Goal: Task Accomplishment & Management: Use online tool/utility

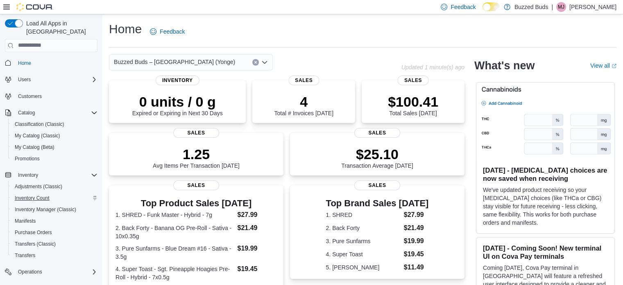
scroll to position [70, 0]
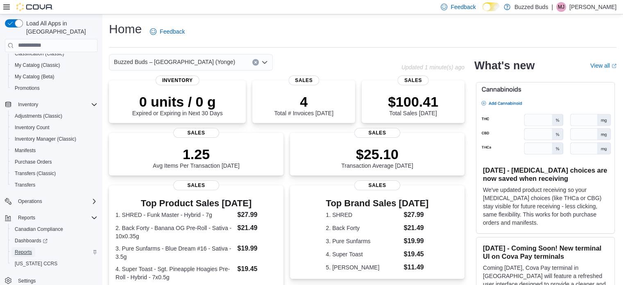
click at [27, 247] on span "Reports" at bounding box center [23, 252] width 17 height 10
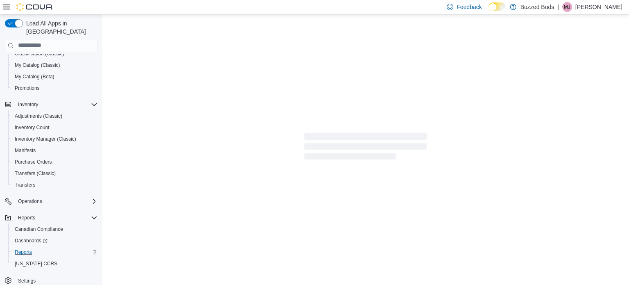
click at [5, 7] on icon at bounding box center [6, 7] width 7 height 5
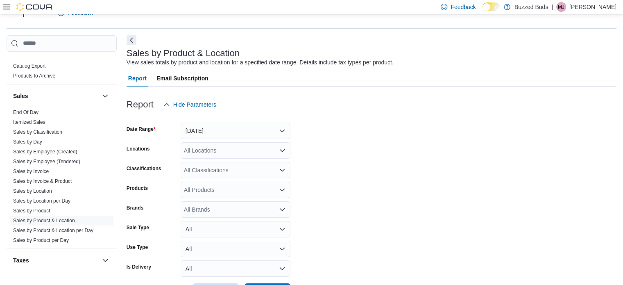
scroll to position [603, 0]
click at [44, 215] on link "Sales by Product & Location" at bounding box center [44, 218] width 62 height 6
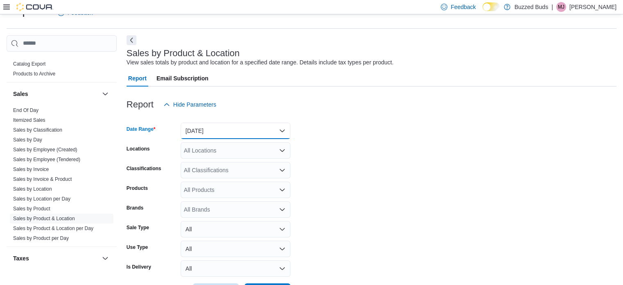
click at [231, 136] on button "Yesterday" at bounding box center [236, 130] width 110 height 16
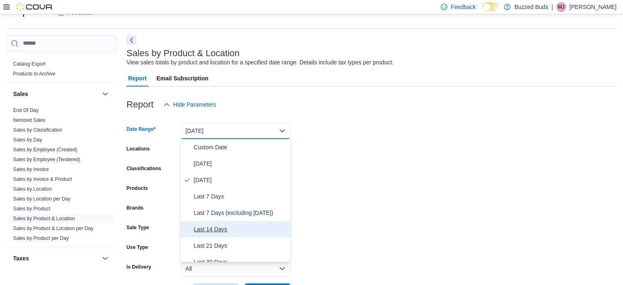
click at [231, 233] on span "Last 14 Days" at bounding box center [240, 229] width 93 height 10
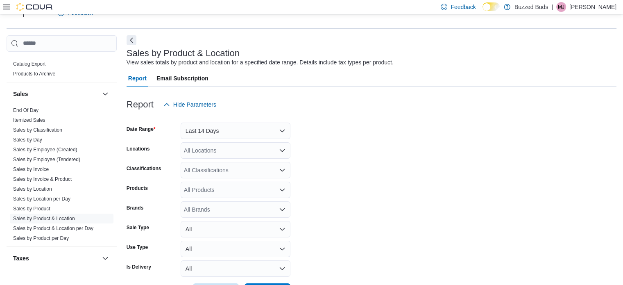
click at [353, 190] on form "Date Range Last 14 Days Locations All Locations Classifications All Classificat…" at bounding box center [372, 206] width 490 height 187
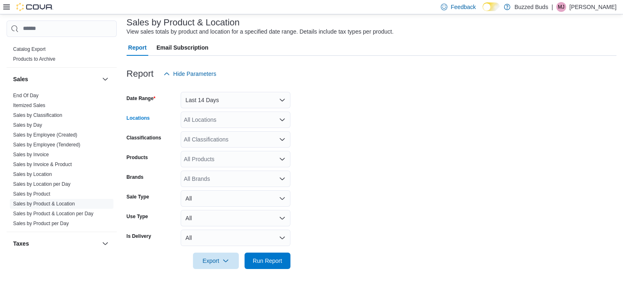
click at [251, 122] on div "All Locations" at bounding box center [236, 119] width 110 height 16
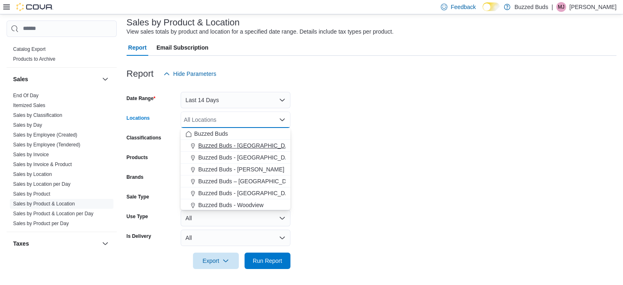
click at [241, 142] on span "Buzzed Buds - [GEOGRAPHIC_DATA]" at bounding box center [247, 145] width 99 height 8
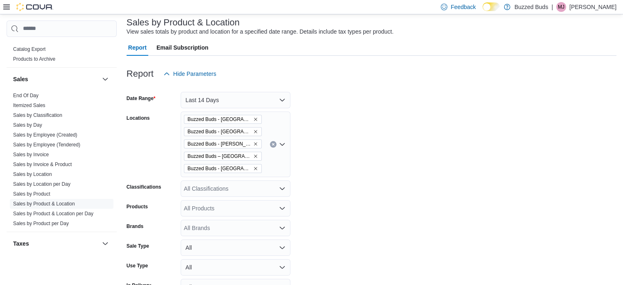
click at [395, 176] on form "Date Range Last 14 Days Locations Buzzed Buds - Mississauga Buzzed Buds - Ottaw…" at bounding box center [372, 200] width 490 height 236
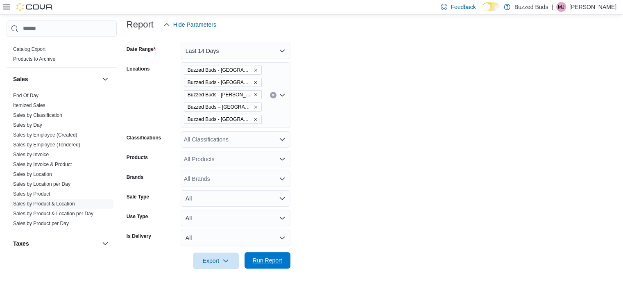
click at [275, 255] on span "Run Report" at bounding box center [267, 260] width 36 height 16
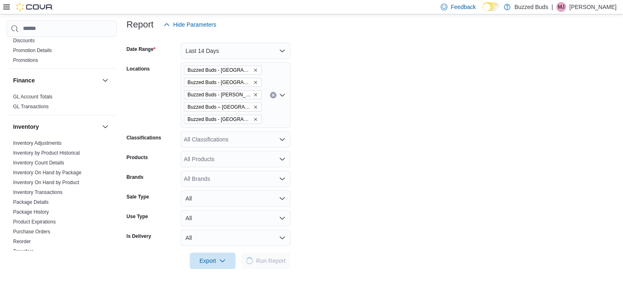
scroll to position [245, 0]
click at [229, 256] on span "Export" at bounding box center [216, 260] width 36 height 16
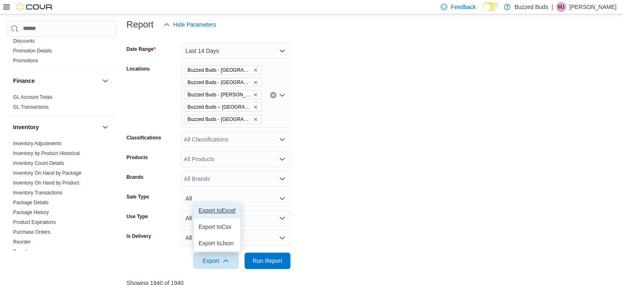
click at [221, 210] on span "Export to Excel" at bounding box center [217, 210] width 37 height 7
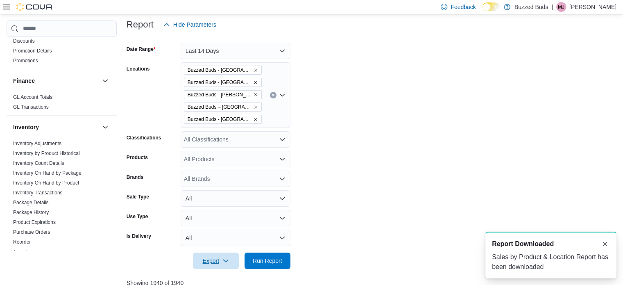
scroll to position [0, 0]
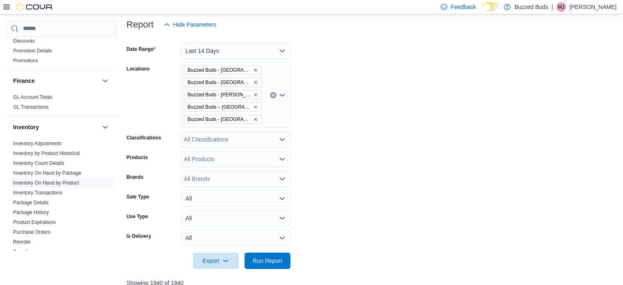
click at [51, 180] on link "Inventory On Hand by Product" at bounding box center [46, 183] width 66 height 6
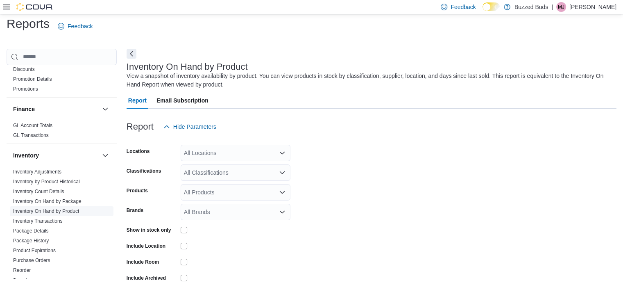
scroll to position [27, 0]
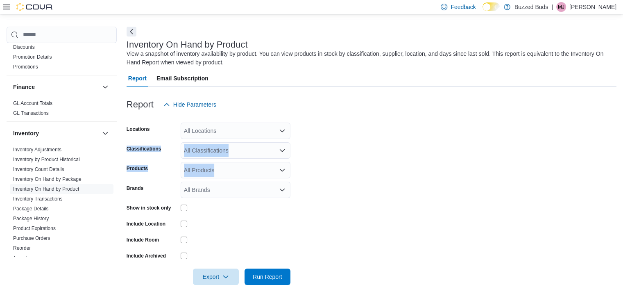
drag, startPoint x: 206, startPoint y: 160, endPoint x: 221, endPoint y: 129, distance: 33.7
click at [221, 129] on form "Locations All Locations Classifications All Classifications Products All Produc…" at bounding box center [372, 199] width 490 height 172
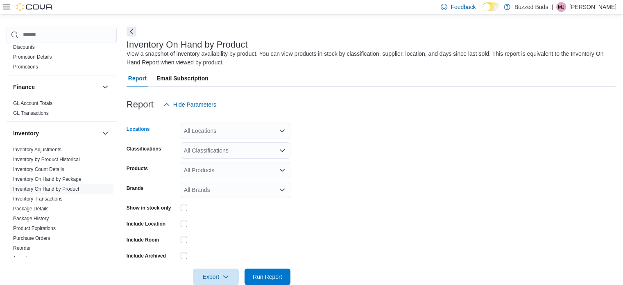
click at [221, 129] on div "All Locations" at bounding box center [236, 130] width 110 height 16
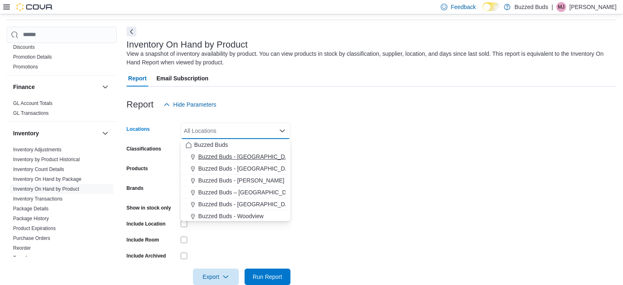
click at [246, 158] on span "Buzzed Buds - [GEOGRAPHIC_DATA]" at bounding box center [247, 156] width 99 height 8
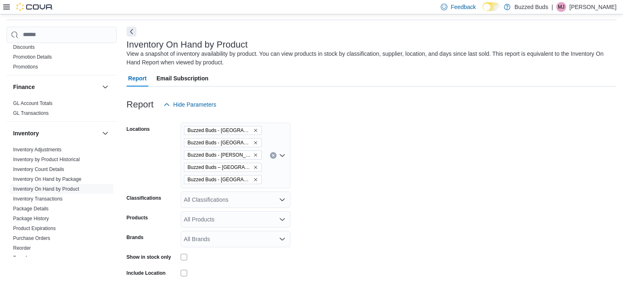
click at [338, 165] on form "Locations Buzzed Buds - Mississauga Buzzed Buds - Ottawa Buzzed Buds - Pickerin…" at bounding box center [372, 223] width 490 height 221
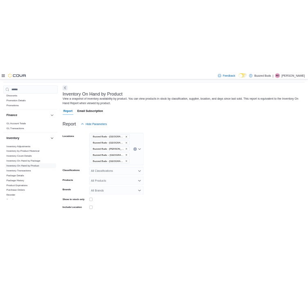
scroll to position [93, 0]
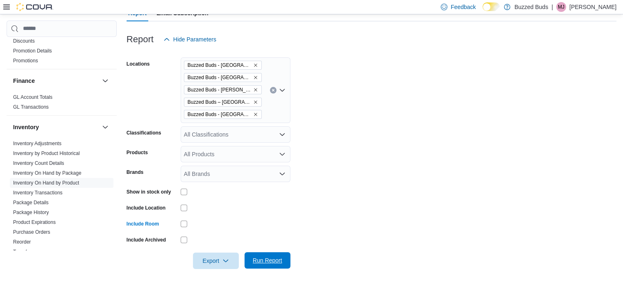
click at [260, 260] on span "Run Report" at bounding box center [267, 260] width 29 height 8
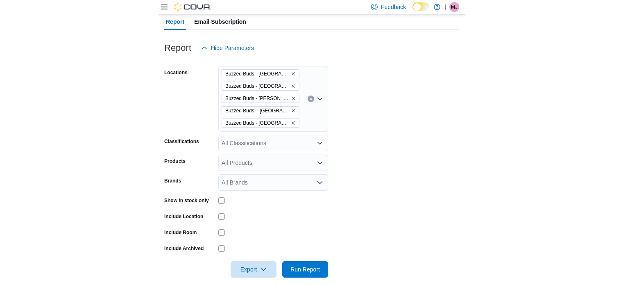
scroll to position [240, 0]
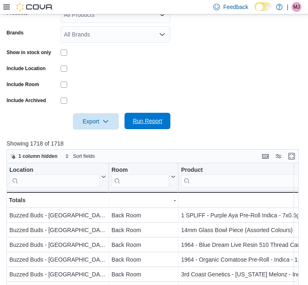
click at [142, 117] on span "Run Report" at bounding box center [147, 121] width 29 height 8
click at [85, 113] on span "Export" at bounding box center [96, 121] width 36 height 16
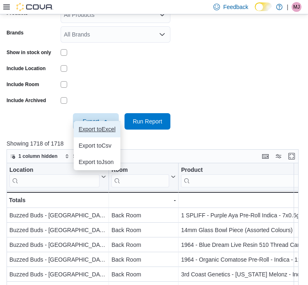
click at [95, 126] on span "Export to Excel" at bounding box center [97, 129] width 37 height 7
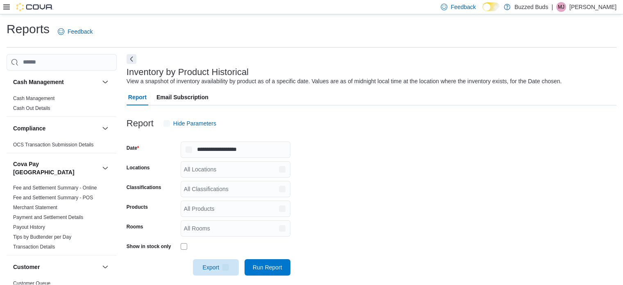
scroll to position [7, 0]
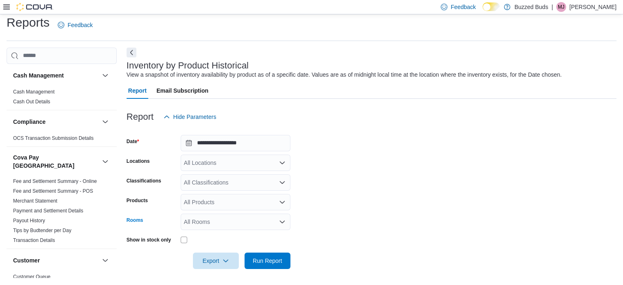
click at [215, 224] on div "All Rooms" at bounding box center [236, 221] width 110 height 16
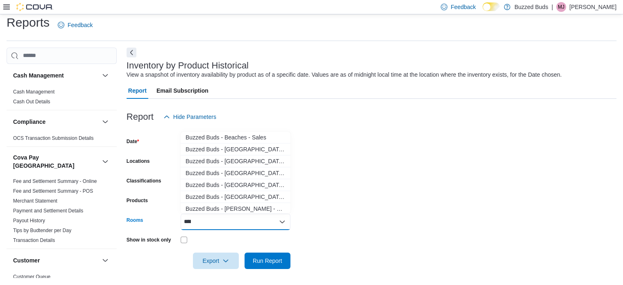
type input "*****"
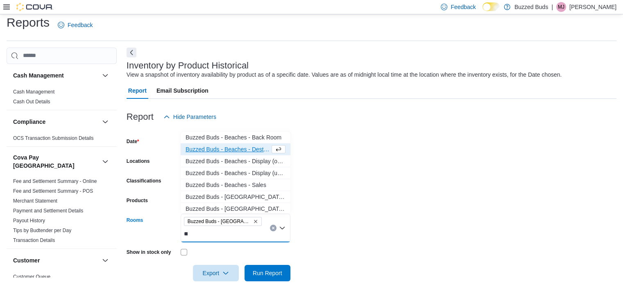
type input "***"
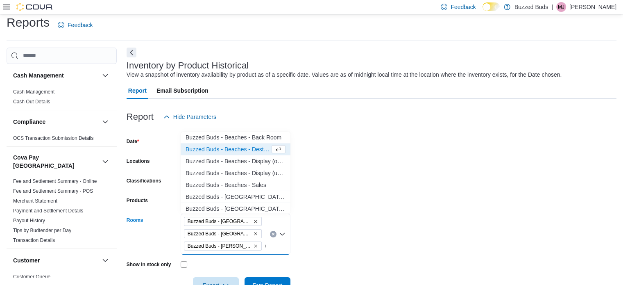
type input "***"
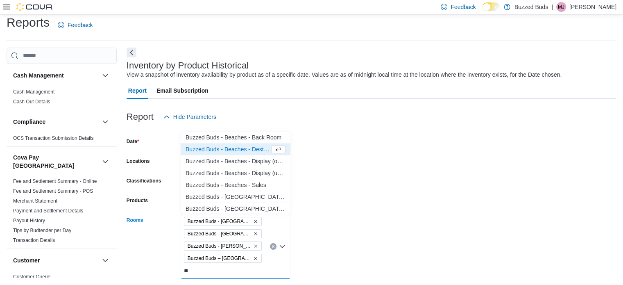
type input "***"
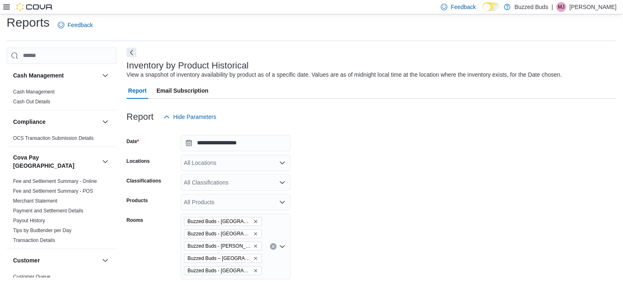
click at [353, 210] on form "**********" at bounding box center [372, 221] width 490 height 193
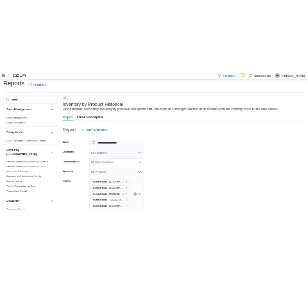
scroll to position [56, 0]
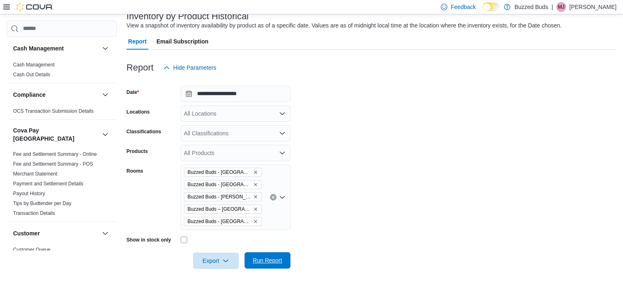
click at [269, 261] on span "Run Report" at bounding box center [267, 260] width 29 height 8
click at [225, 258] on icon "button" at bounding box center [225, 260] width 7 height 7
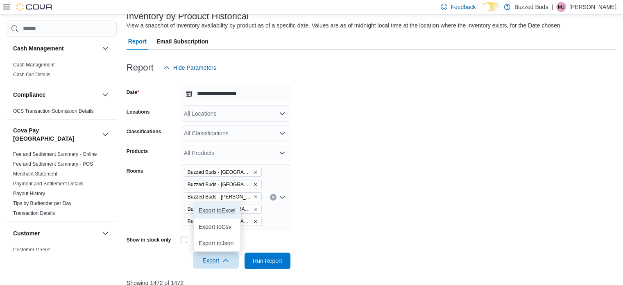
click at [224, 205] on button "Export to Excel" at bounding box center [217, 210] width 47 height 16
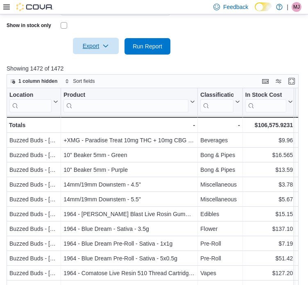
scroll to position [278, 0]
click at [34, 104] on input "search" at bounding box center [30, 105] width 42 height 13
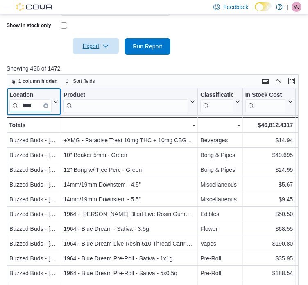
type input "****"
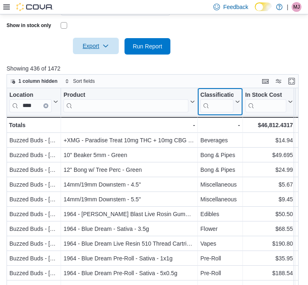
click at [216, 102] on input "search" at bounding box center [216, 105] width 33 height 13
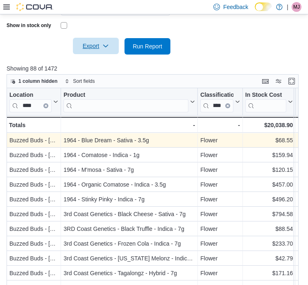
scroll to position [0, 0]
type input "*"
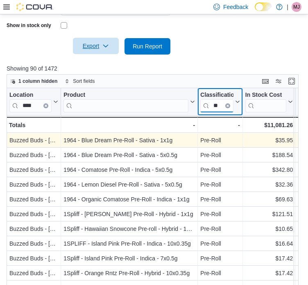
type input "*"
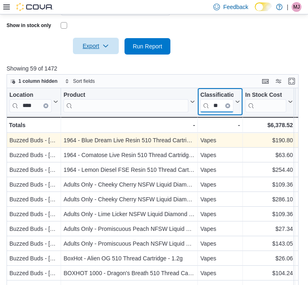
type input "*"
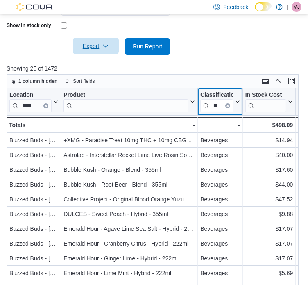
type input "*"
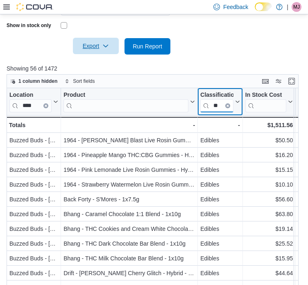
type input "*"
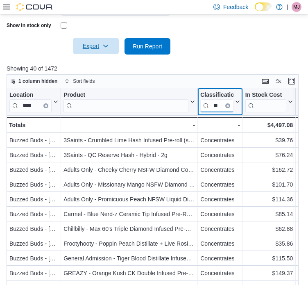
type input "*"
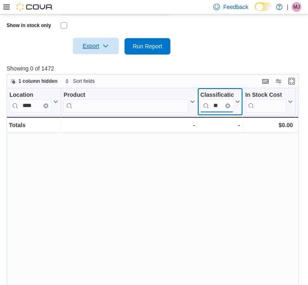
type input "*"
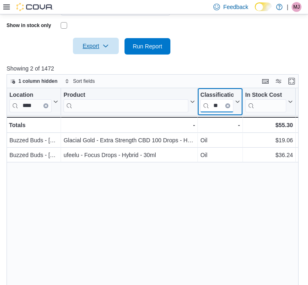
type input "*"
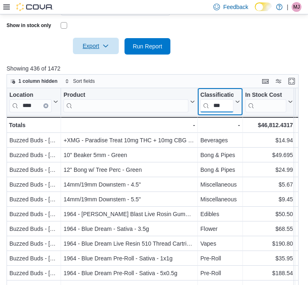
scroll to position [0, 1]
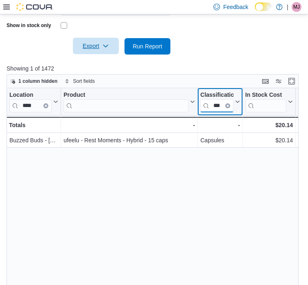
type input "***"
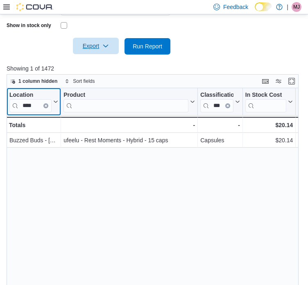
click at [34, 105] on input "****" at bounding box center [30, 105] width 42 height 13
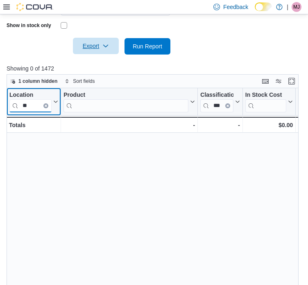
type input "*"
type input "**"
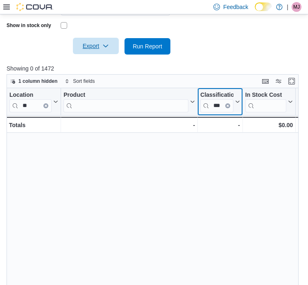
click at [228, 104] on icon "Clear input" at bounding box center [228, 105] width 2 height 2
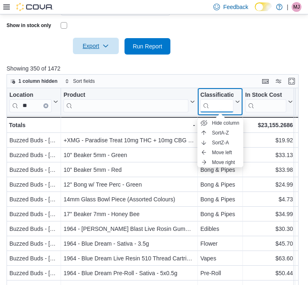
click at [222, 104] on input "search" at bounding box center [216, 105] width 33 height 13
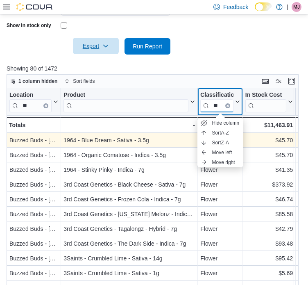
type input "*"
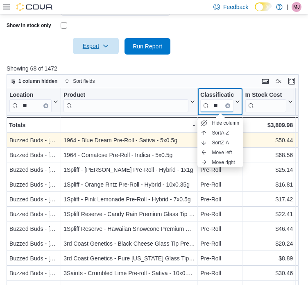
type input "*"
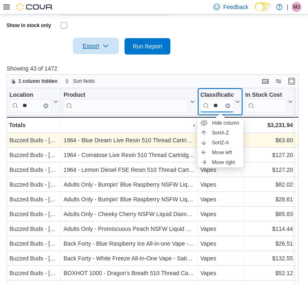
type input "*"
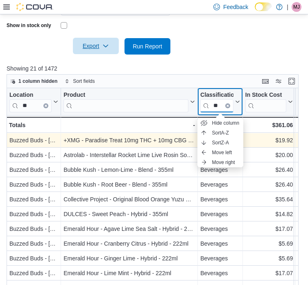
type input "*"
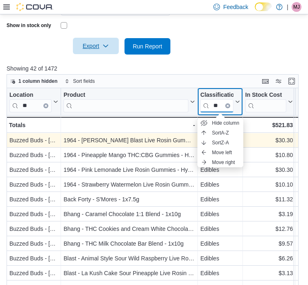
type input "*"
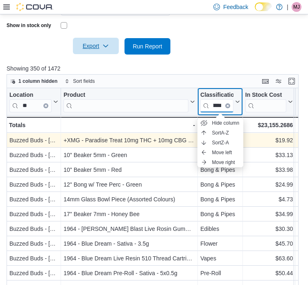
scroll to position [0, 10]
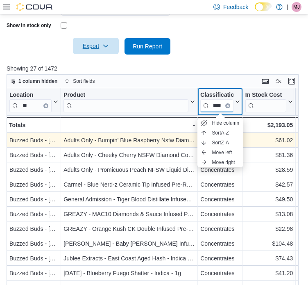
type input "******"
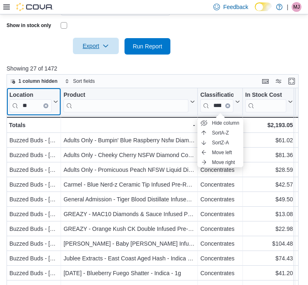
click at [40, 107] on input "**" at bounding box center [30, 105] width 42 height 13
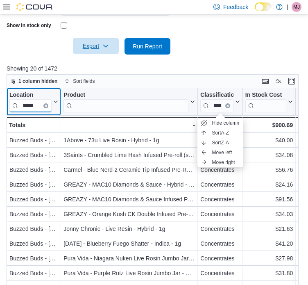
type input "*****"
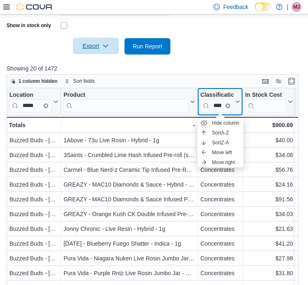
click at [222, 103] on input "******" at bounding box center [216, 105] width 33 height 13
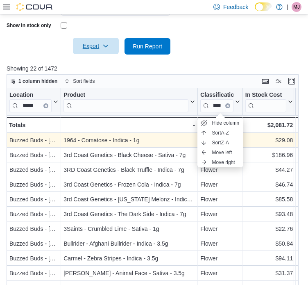
scroll to position [0, 0]
type input "*"
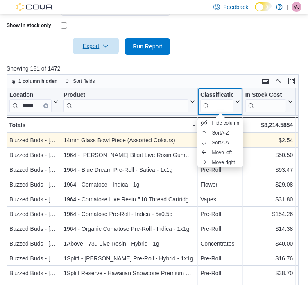
type input "*"
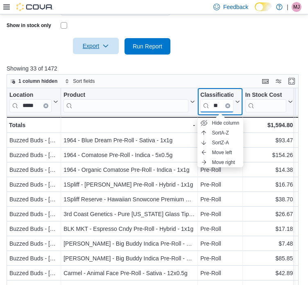
type input "*"
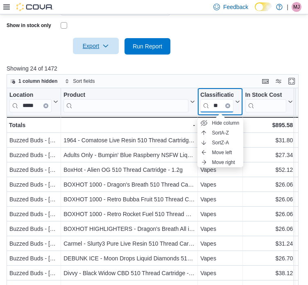
type input "*"
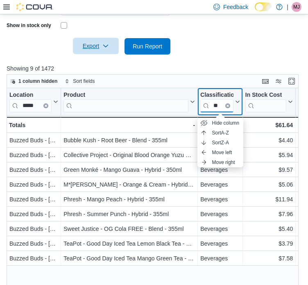
type input "*"
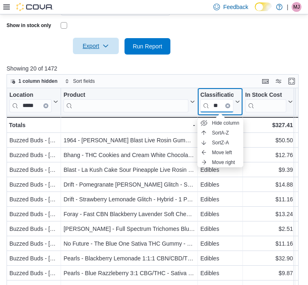
type input "*"
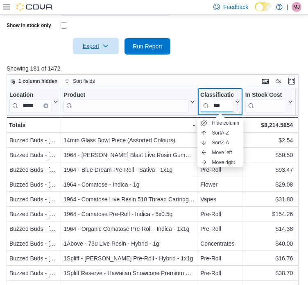
scroll to position [0, 2]
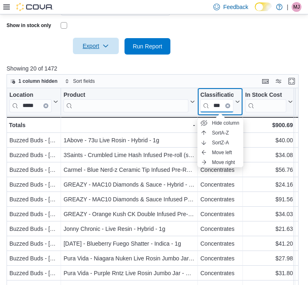
type input "***"
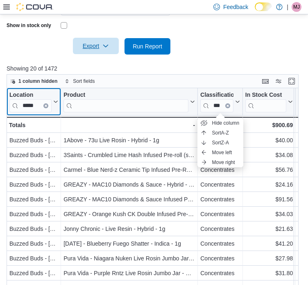
click at [41, 105] on input "*****" at bounding box center [30, 105] width 42 height 13
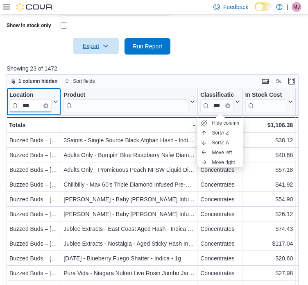
type input "***"
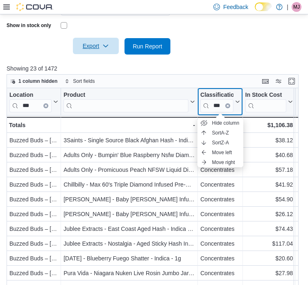
click at [217, 103] on input "***" at bounding box center [216, 105] width 33 height 13
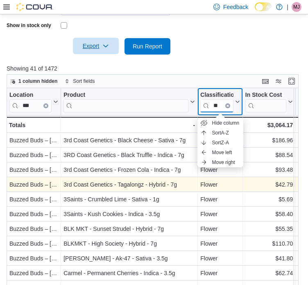
type input "*"
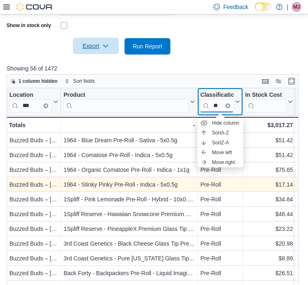
type input "*"
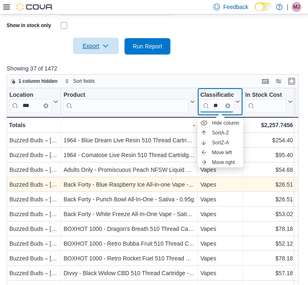
type input "*"
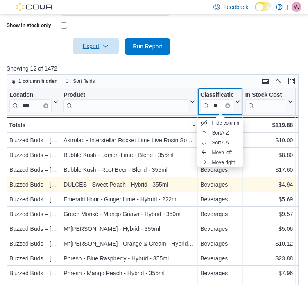
type input "*"
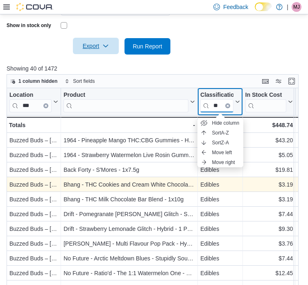
type input "*"
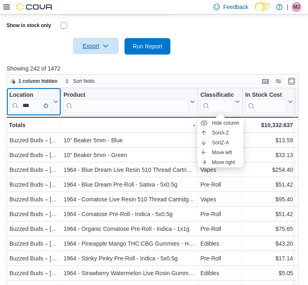
click at [34, 102] on input "***" at bounding box center [30, 105] width 42 height 13
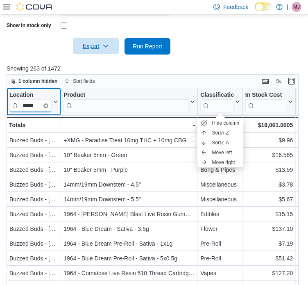
type input "*****"
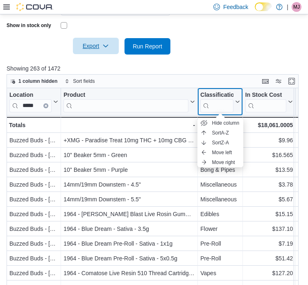
click at [219, 103] on input "search" at bounding box center [216, 105] width 33 height 13
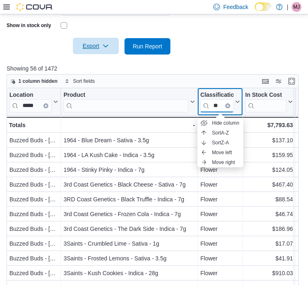
type input "*"
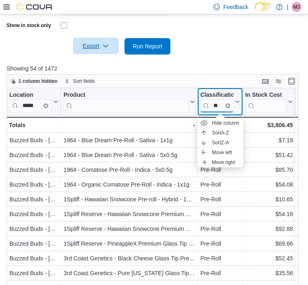
type input "*"
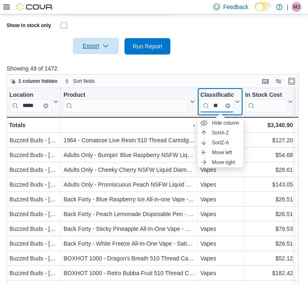
type input "*"
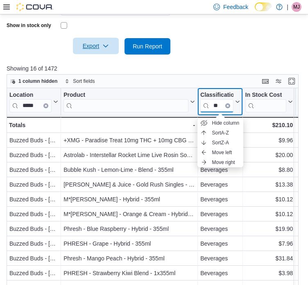
type input "*"
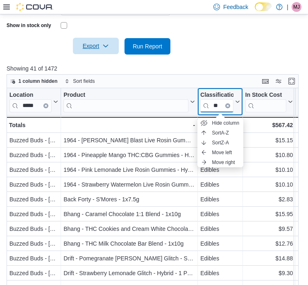
type input "*"
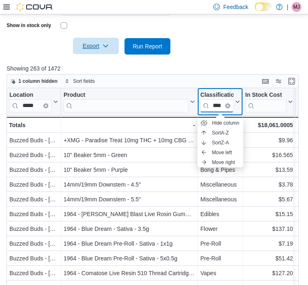
scroll to position [0, 7]
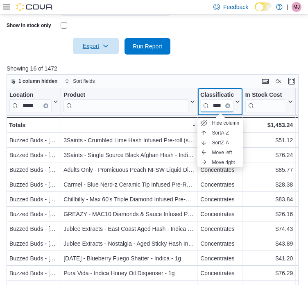
type input "*****"
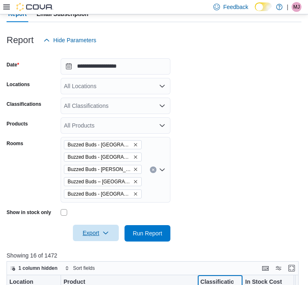
scroll to position [0, 0]
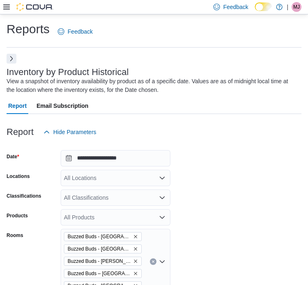
click at [7, 60] on button "Next" at bounding box center [12, 59] width 10 height 10
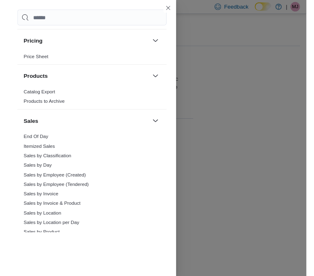
scroll to position [540, 0]
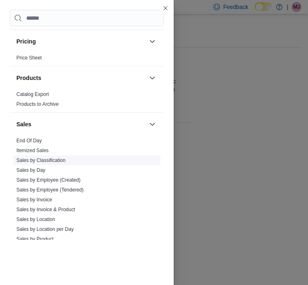
click at [44, 158] on link "Sales by Classification" at bounding box center [40, 160] width 49 height 6
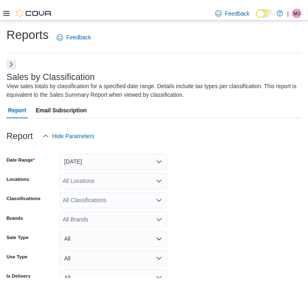
scroll to position [27, 0]
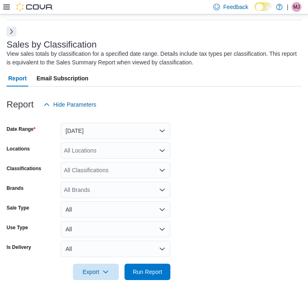
click at [109, 139] on form "Date Range Yesterday Locations All Locations Classifications All Classification…" at bounding box center [154, 196] width 295 height 167
click at [120, 128] on button "Yesterday" at bounding box center [116, 130] width 110 height 16
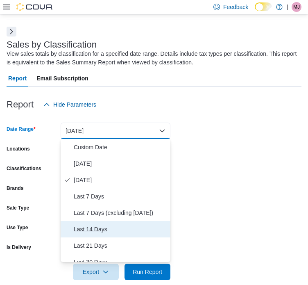
click at [90, 224] on span "Last 14 Days" at bounding box center [120, 229] width 93 height 10
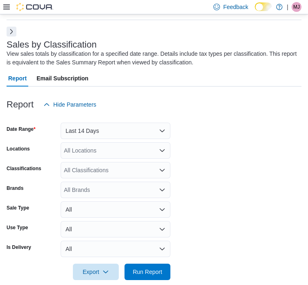
click at [197, 179] on form "Date Range Last 14 Days Locations All Locations Classifications All Classificat…" at bounding box center [154, 196] width 295 height 167
click at [127, 142] on form "Date Range Last 14 Days Locations All Locations Classifications All Classificat…" at bounding box center [154, 196] width 295 height 167
click at [127, 142] on div "All Locations" at bounding box center [116, 150] width 110 height 16
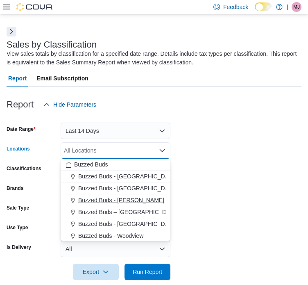
click at [104, 203] on span "Buzzed Buds - [PERSON_NAME]" at bounding box center [121, 200] width 86 height 8
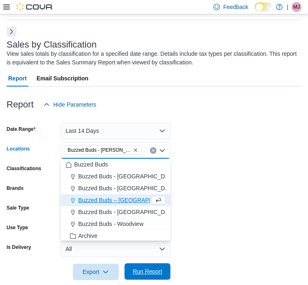
click at [144, 271] on span "Run Report" at bounding box center [147, 271] width 29 height 8
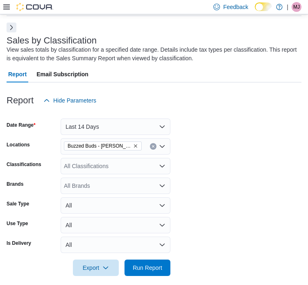
scroll to position [26, 0]
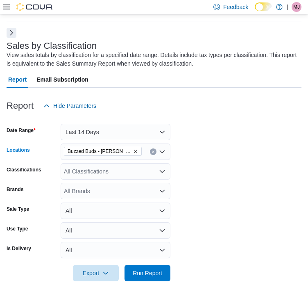
click at [133, 149] on icon "Remove Buzzed Buds - Pickering from selection in this group" at bounding box center [135, 151] width 5 height 5
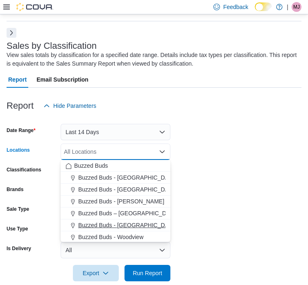
click at [122, 226] on span "Buzzed Buds - [GEOGRAPHIC_DATA]" at bounding box center [127, 225] width 99 height 8
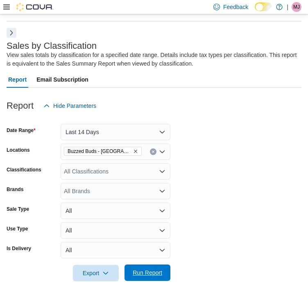
click at [142, 276] on span "Run Report" at bounding box center [147, 272] width 36 height 16
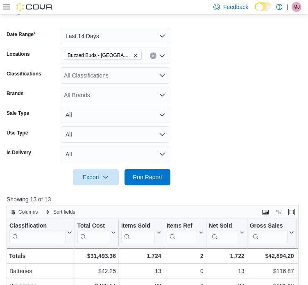
scroll to position [125, 0]
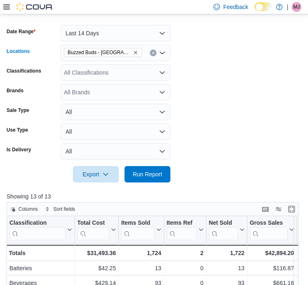
click at [134, 52] on icon "Remove Buzzed Buds - Uxbridge from selection in this group" at bounding box center [135, 52] width 3 height 3
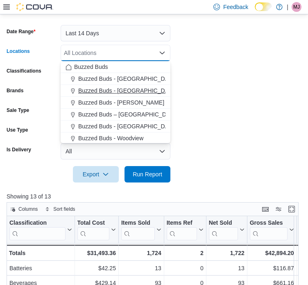
click at [113, 91] on span "Buzzed Buds - [GEOGRAPHIC_DATA]" at bounding box center [127, 90] width 99 height 8
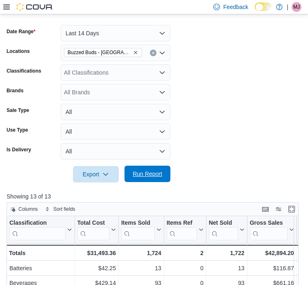
click at [145, 175] on span "Run Report" at bounding box center [147, 174] width 29 height 8
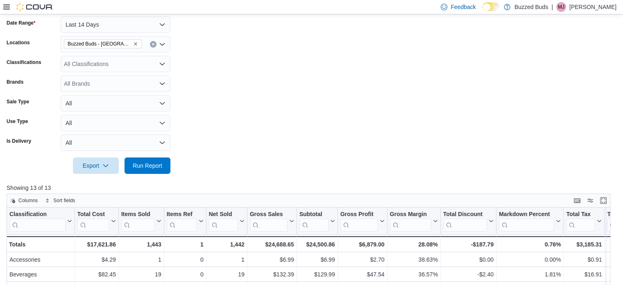
click at [7, 9] on icon at bounding box center [6, 7] width 7 height 5
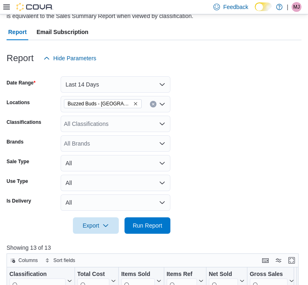
scroll to position [73, 0]
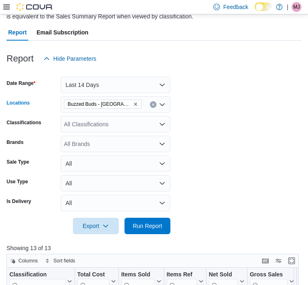
click at [118, 102] on span "Buzzed Buds - [GEOGRAPHIC_DATA]" at bounding box center [103, 104] width 70 height 8
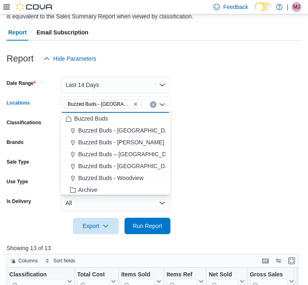
click at [133, 102] on icon "Remove Buzzed Buds - Ottawa from selection in this group" at bounding box center [135, 104] width 5 height 5
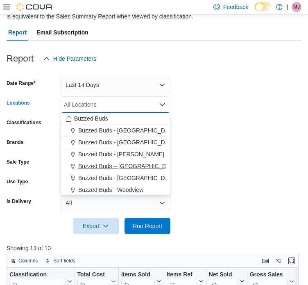
click at [111, 169] on span "Buzzed Buds – [GEOGRAPHIC_DATA] (Yonge)" at bounding box center [138, 166] width 121 height 8
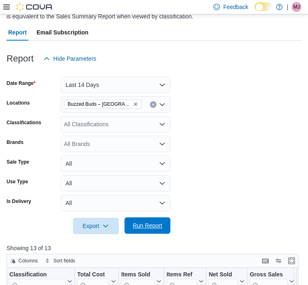
click at [139, 231] on span "Run Report" at bounding box center [147, 225] width 36 height 16
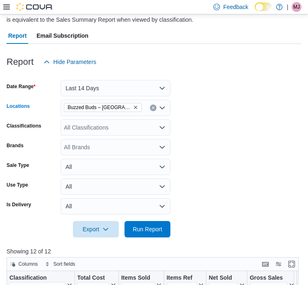
click at [136, 105] on icon "Remove Buzzed Buds – Toronto (Yonge) from selection in this group" at bounding box center [135, 107] width 5 height 5
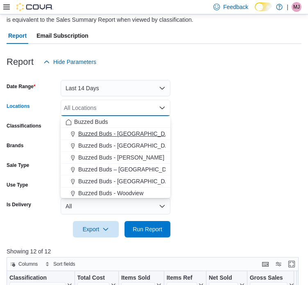
click at [116, 133] on span "Buzzed Buds - [GEOGRAPHIC_DATA]" at bounding box center [127, 133] width 99 height 8
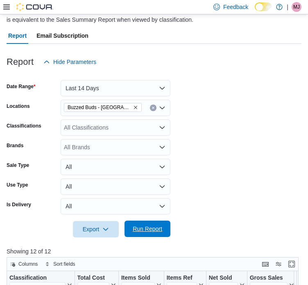
click at [146, 229] on span "Run Report" at bounding box center [147, 228] width 29 height 8
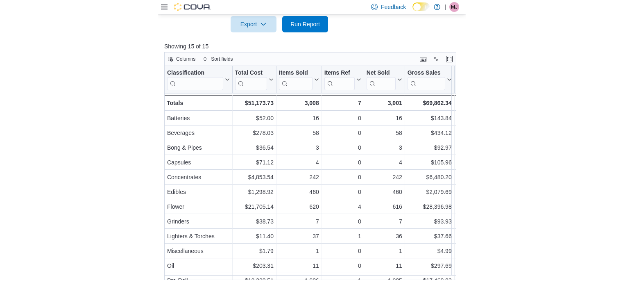
scroll to position [267, 0]
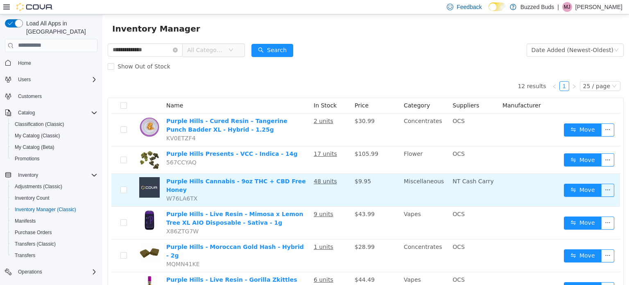
scroll to position [18, 0]
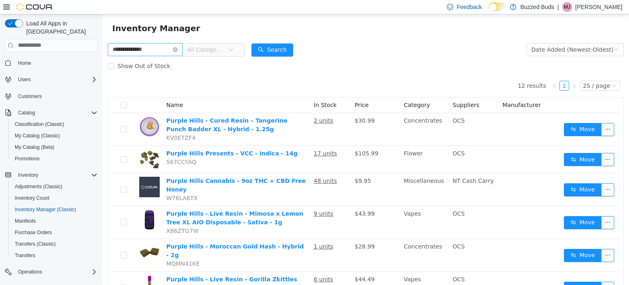
drag, startPoint x: 142, startPoint y: 50, endPoint x: 115, endPoint y: 52, distance: 27.1
click at [115, 52] on input "**********" at bounding box center [145, 49] width 75 height 13
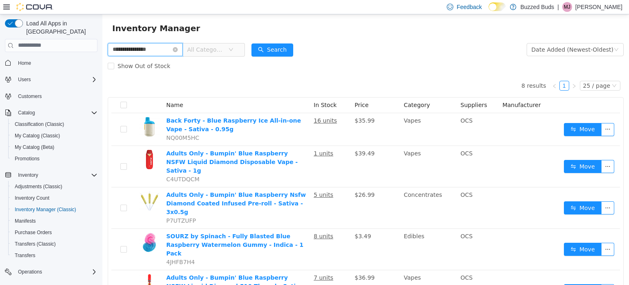
click at [131, 45] on input "**********" at bounding box center [145, 49] width 75 height 13
type input "**********"
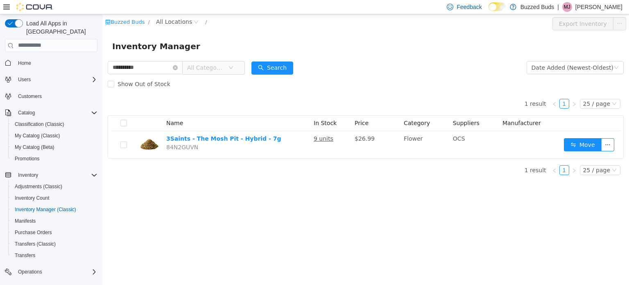
click at [309, 104] on div "1 result 1 25 / page Name In Stock Price Category Suppliers Manufacturer 3Saint…" at bounding box center [366, 125] width 516 height 66
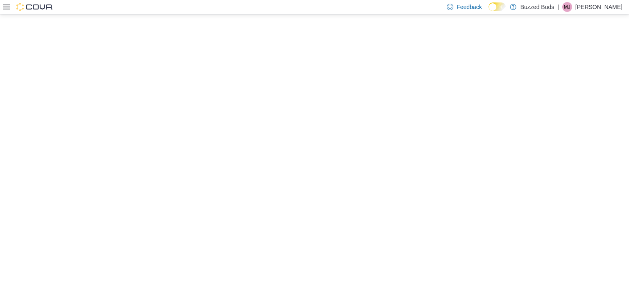
click at [7, 4] on icon at bounding box center [6, 7] width 7 height 7
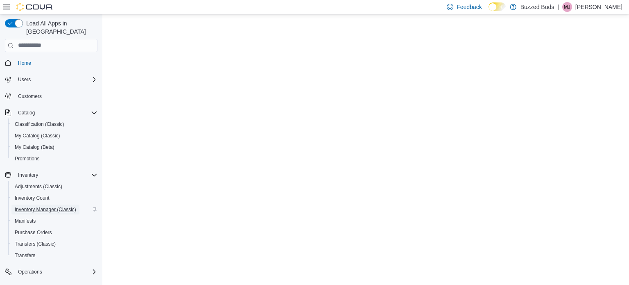
click at [47, 204] on span "Inventory Manager (Classic)" at bounding box center [45, 209] width 61 height 10
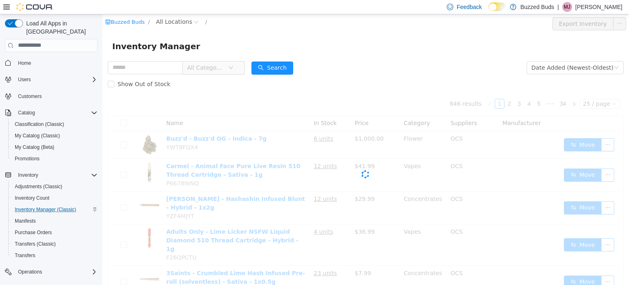
click at [7, 7] on icon at bounding box center [6, 7] width 7 height 5
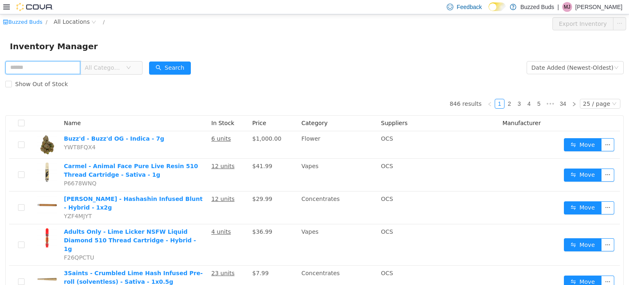
click at [69, 66] on input "text" at bounding box center [42, 67] width 75 height 13
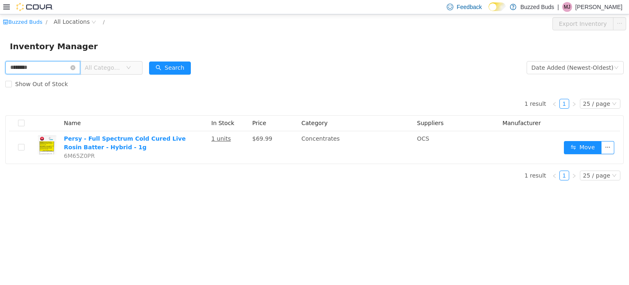
click at [25, 68] on input "********" at bounding box center [42, 67] width 75 height 13
type input "*********"
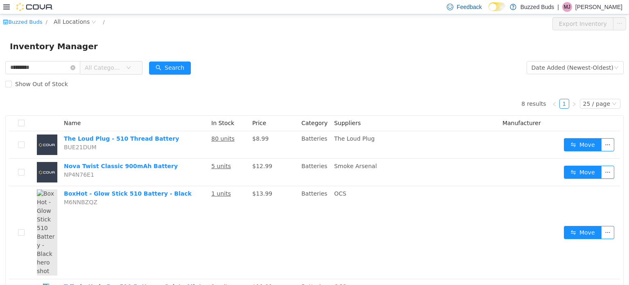
click at [9, 6] on icon at bounding box center [6, 7] width 7 height 7
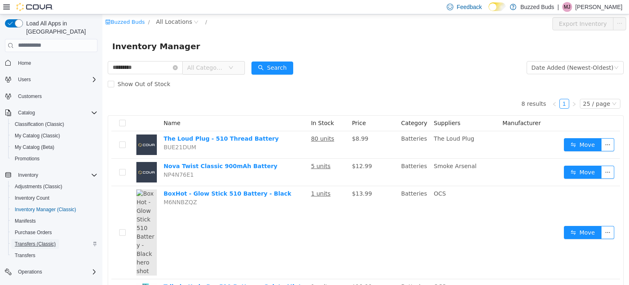
click at [34, 240] on span "Transfers (Classic)" at bounding box center [35, 243] width 41 height 7
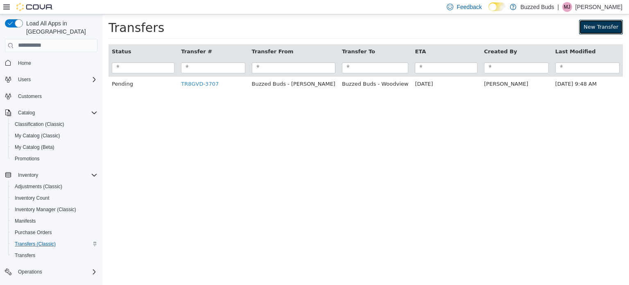
click at [601, 25] on link "New Transfer" at bounding box center [601, 26] width 44 height 15
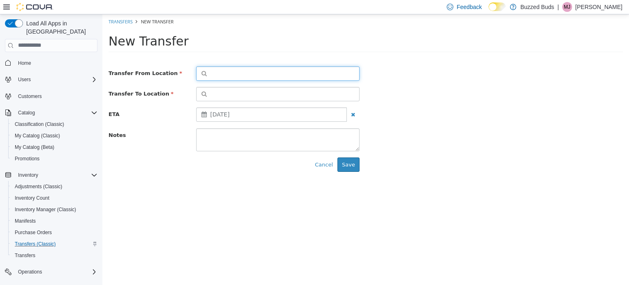
click at [215, 75] on button "button" at bounding box center [277, 73] width 163 height 14
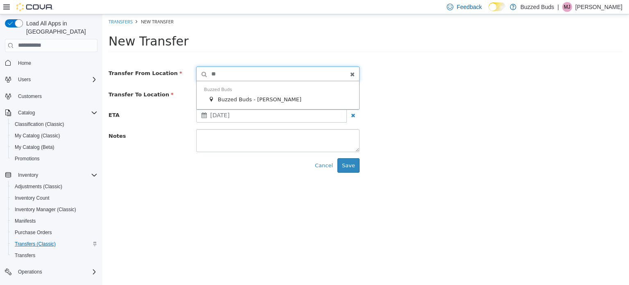
type input "*"
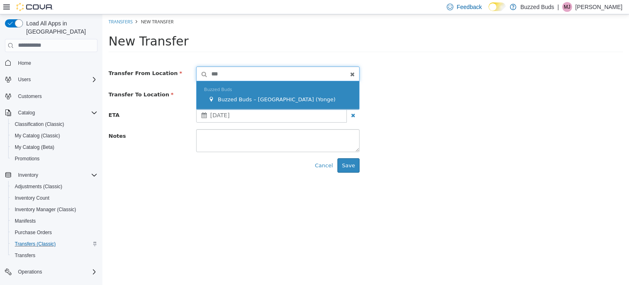
type input "***"
click at [225, 91] on div "Buzzed Buds Buzzed Buds – Toronto (Yonge)" at bounding box center [278, 95] width 163 height 28
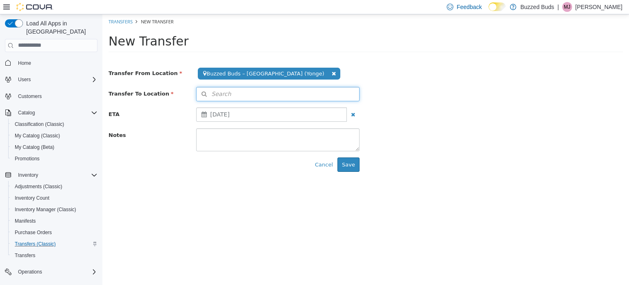
click at [225, 91] on span "Search" at bounding box center [214, 93] width 34 height 9
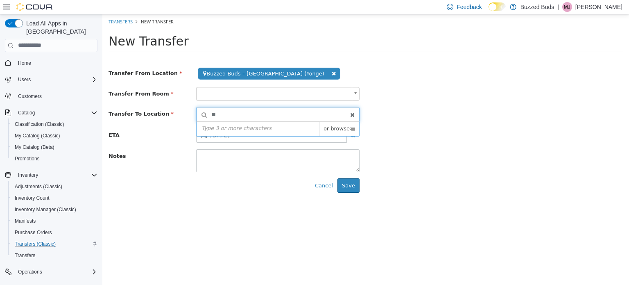
type input "*"
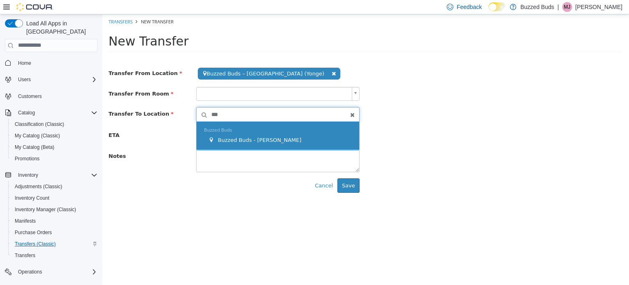
type input "***"
click at [225, 145] on div "Buzzed Buds Buzzed Buds - Pickering" at bounding box center [278, 135] width 163 height 28
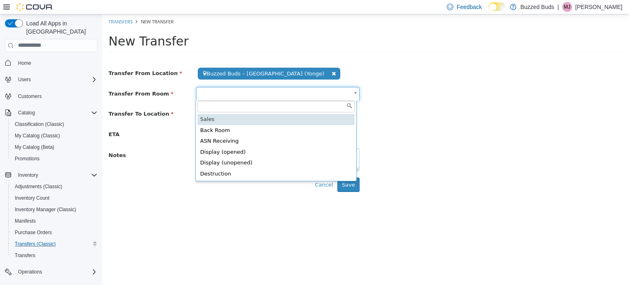
click at [228, 94] on body "**********" at bounding box center [365, 105] width 527 height 183
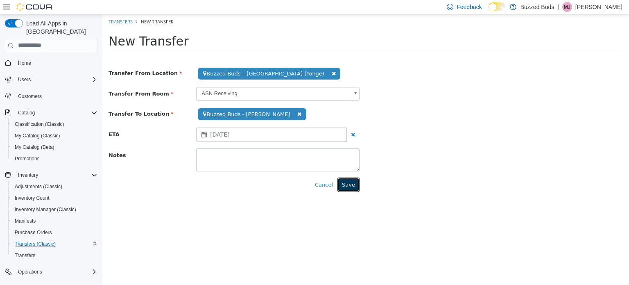
click at [347, 183] on button "Save" at bounding box center [348, 184] width 22 height 15
click at [350, 182] on button "Save" at bounding box center [348, 184] width 22 height 15
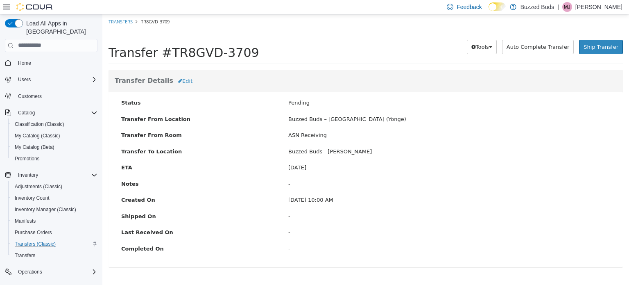
scroll to position [72, 0]
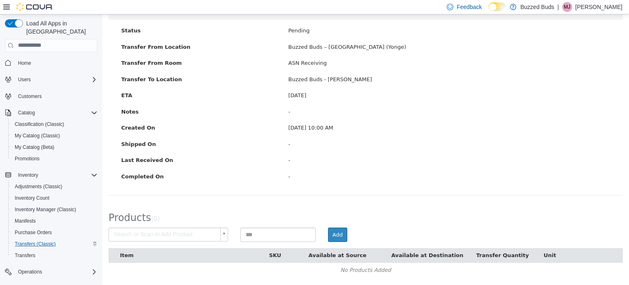
type input "*"
click at [198, 232] on body "× Save successful. Transfers TR8GVD-3709 Transfer #TR8GVD-3709 Preparing Downlo…" at bounding box center [365, 113] width 527 height 343
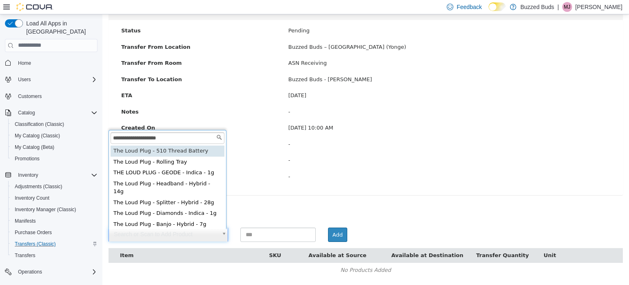
type input "**********"
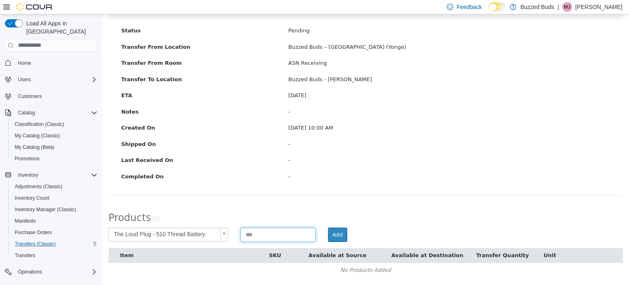
click at [255, 235] on input at bounding box center [277, 234] width 75 height 14
type input "**"
click at [334, 233] on button "Add" at bounding box center [337, 234] width 19 height 15
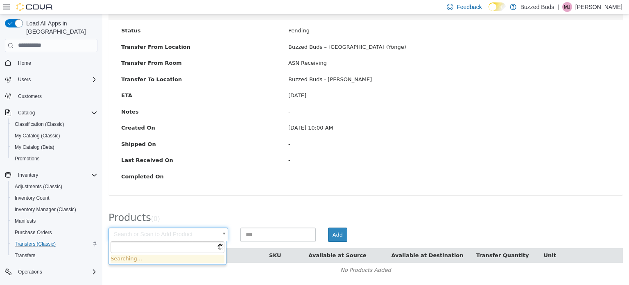
click at [179, 232] on body "× Save successful. Transfers TR8GVD-3708 Transfer #TR8GVD-3708 Preparing Downlo…" at bounding box center [365, 113] width 527 height 343
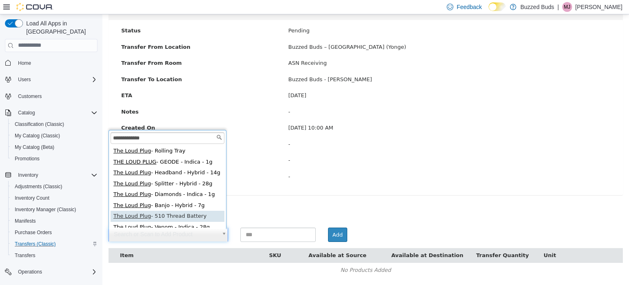
scroll to position [2, 0]
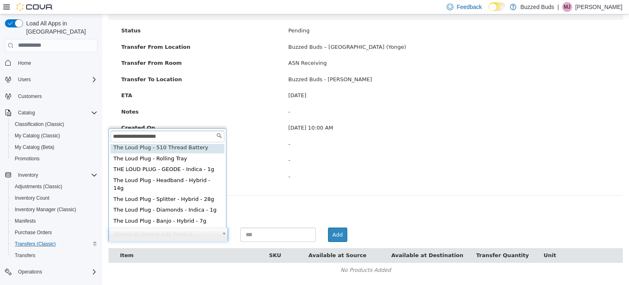
type input "**********"
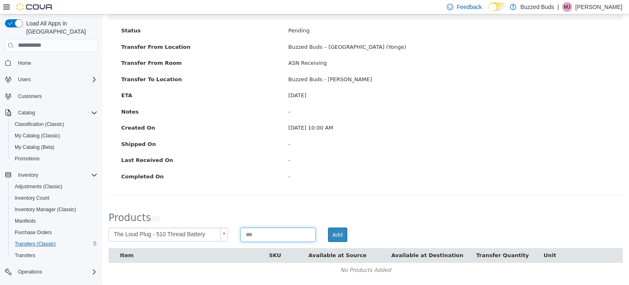
click at [244, 232] on input at bounding box center [277, 234] width 75 height 14
type input "**"
click at [332, 235] on button "Add" at bounding box center [337, 234] width 19 height 15
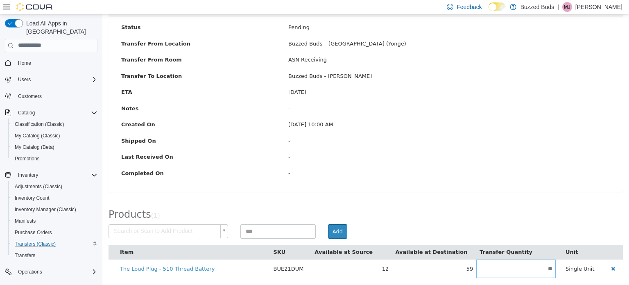
scroll to position [0, 0]
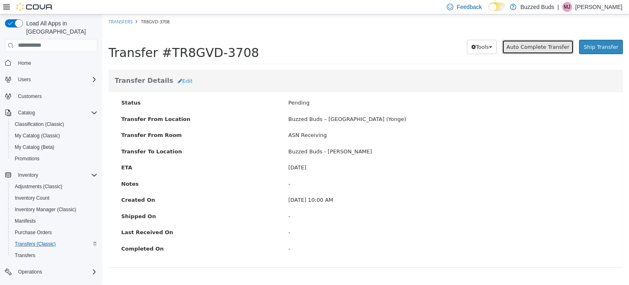
click at [533, 47] on span "Auto Complete Transfer" at bounding box center [537, 46] width 63 height 6
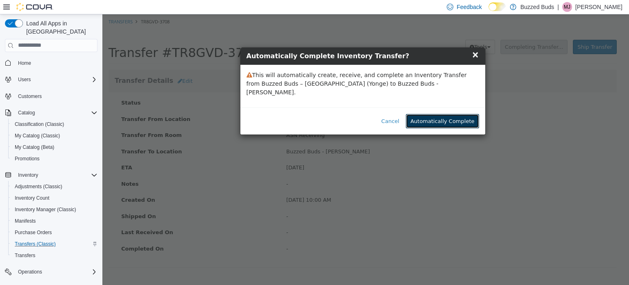
click at [450, 113] on button "Automatically Complete" at bounding box center [442, 120] width 73 height 15
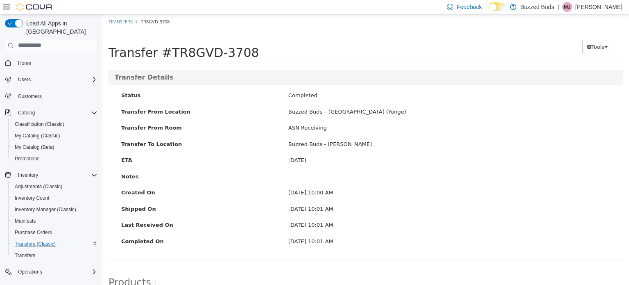
scroll to position [62, 0]
